Goal: Check status

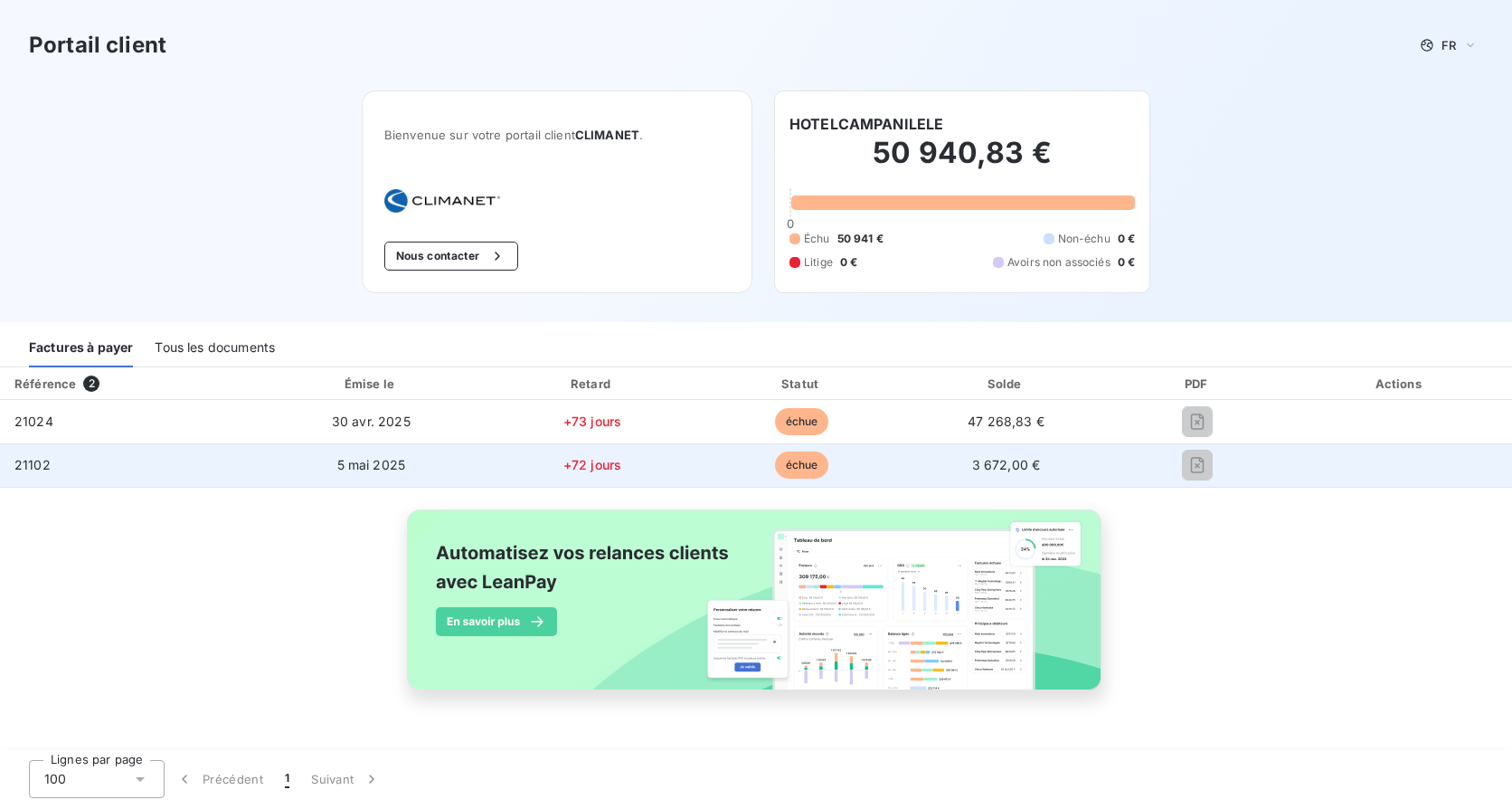
click at [53, 467] on td "21102" at bounding box center [127, 464] width 256 height 44
